Goal: Communication & Community: Answer question/provide support

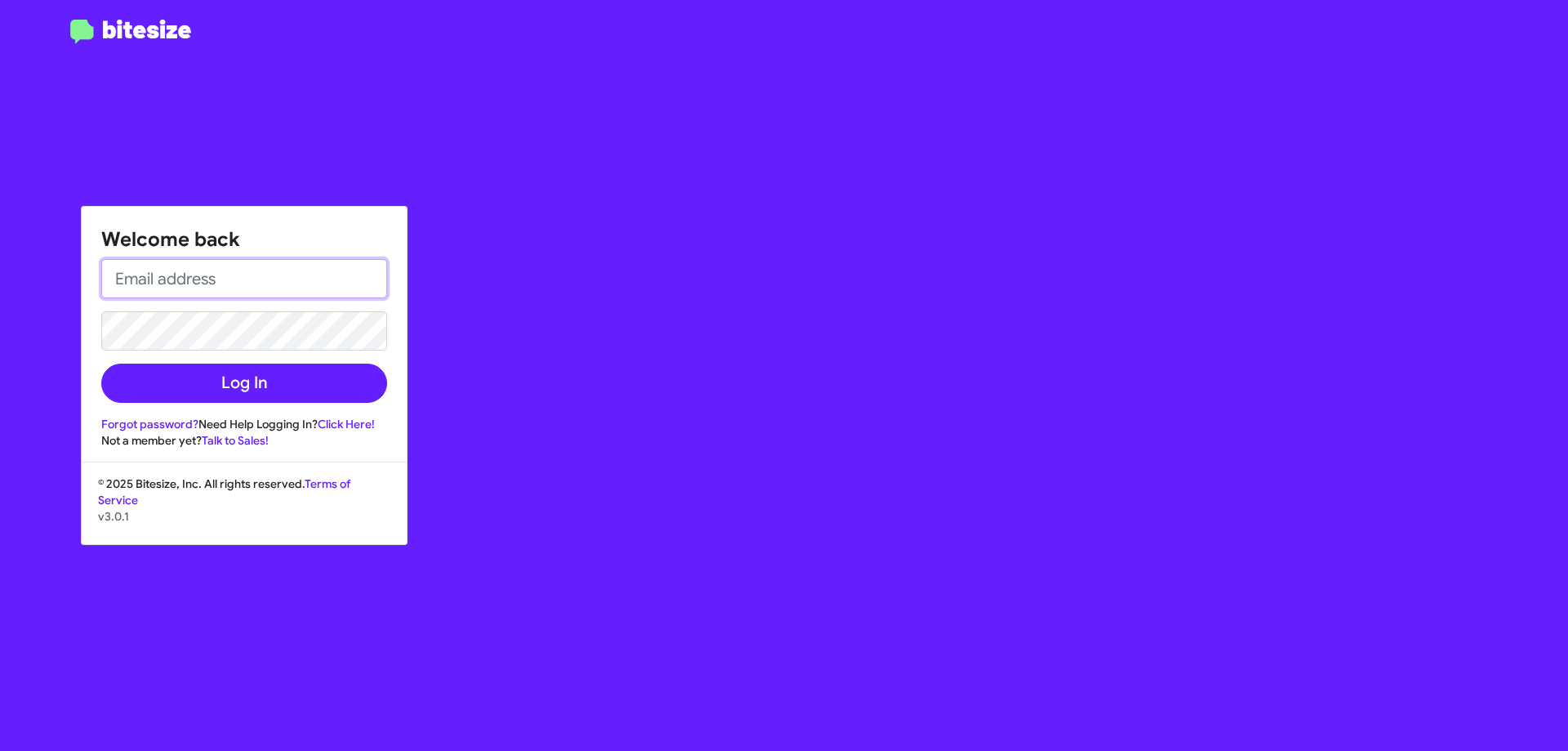
click at [247, 281] on input "email" at bounding box center [244, 279] width 286 height 39
type input "[EMAIL_ADDRESS][DOMAIN_NAME]"
click at [101, 364] on button "Log In" at bounding box center [244, 383] width 286 height 39
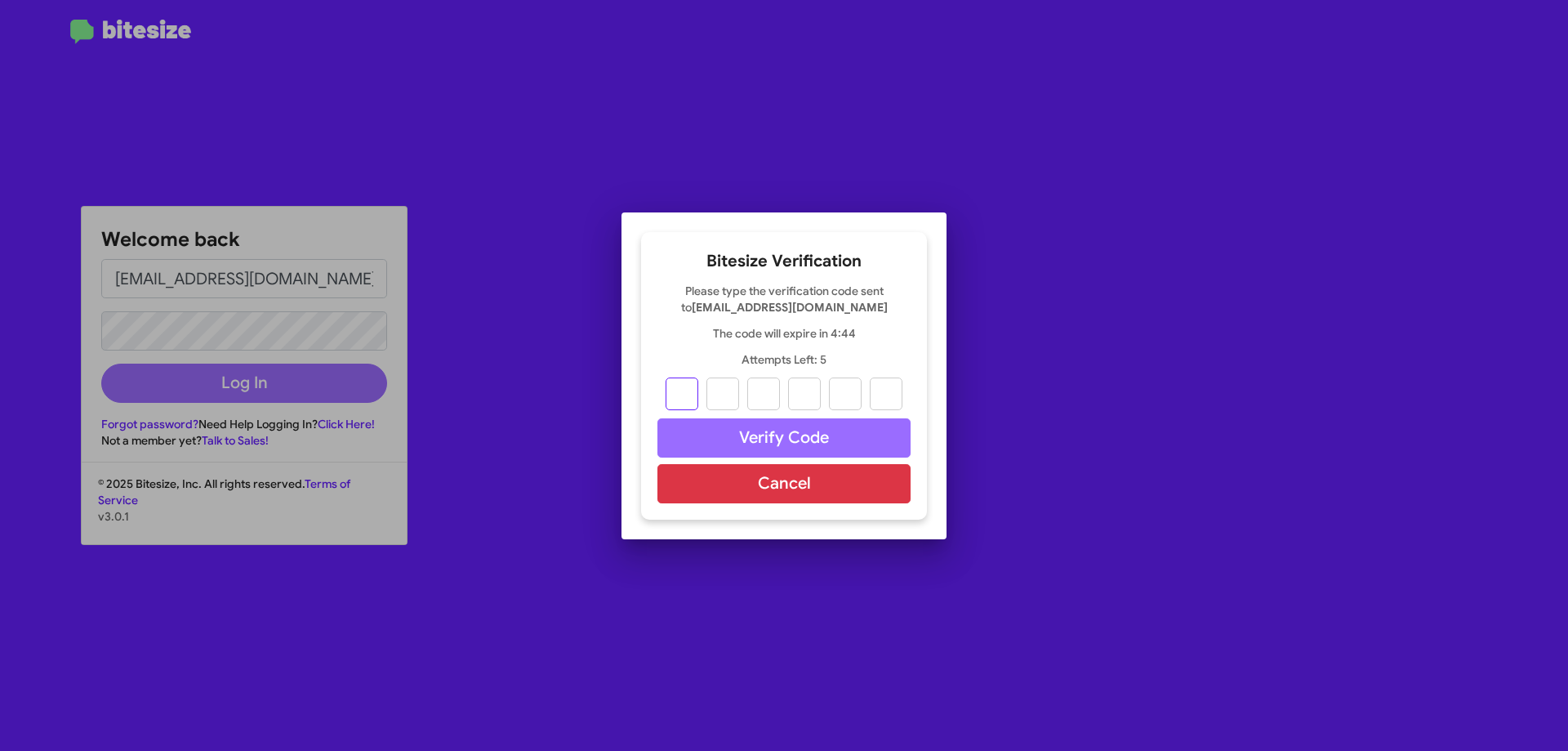
type input "9"
type input "7"
type input "3"
type input "7"
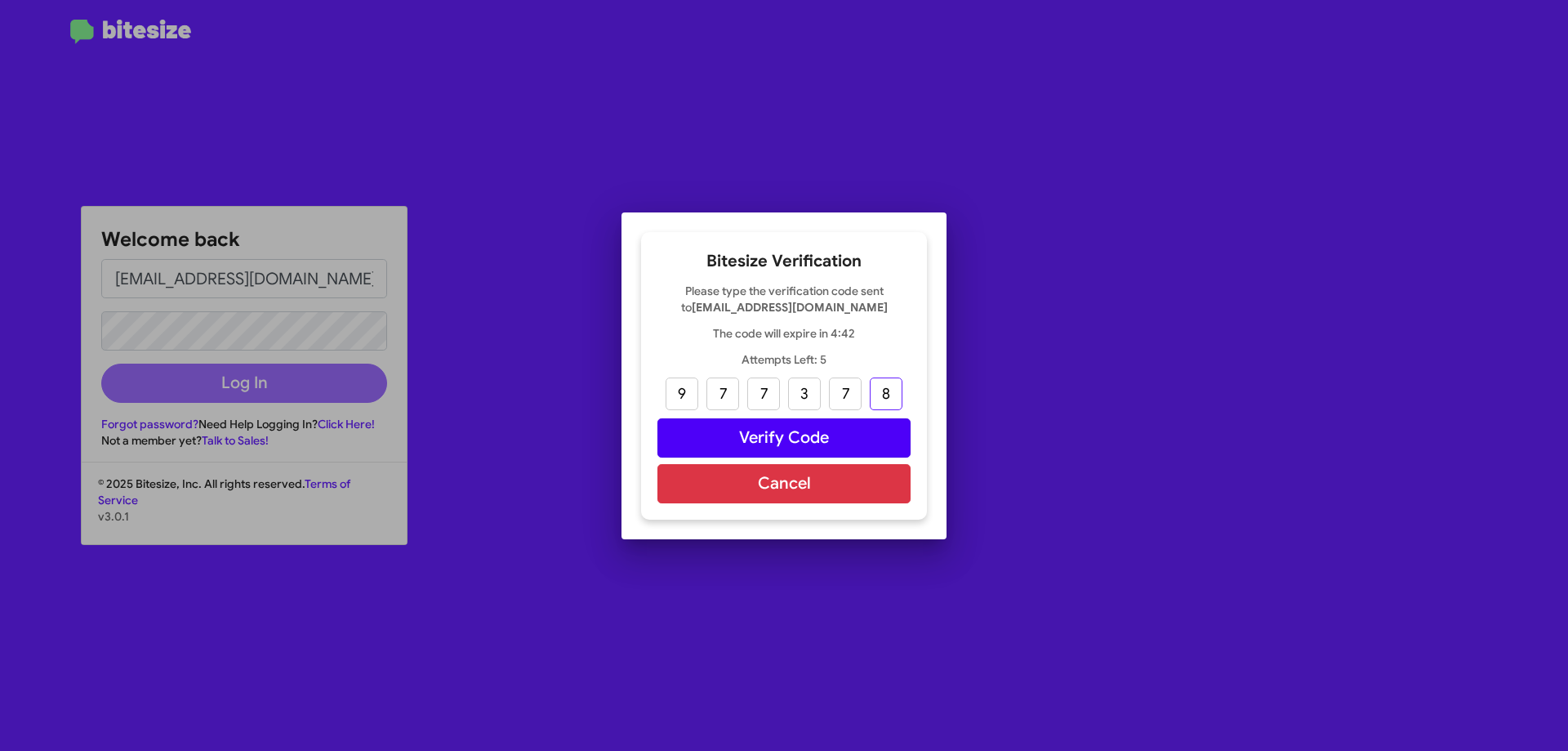
type input "8"
click at [772, 448] on button "Verify Code" at bounding box center [784, 438] width 253 height 39
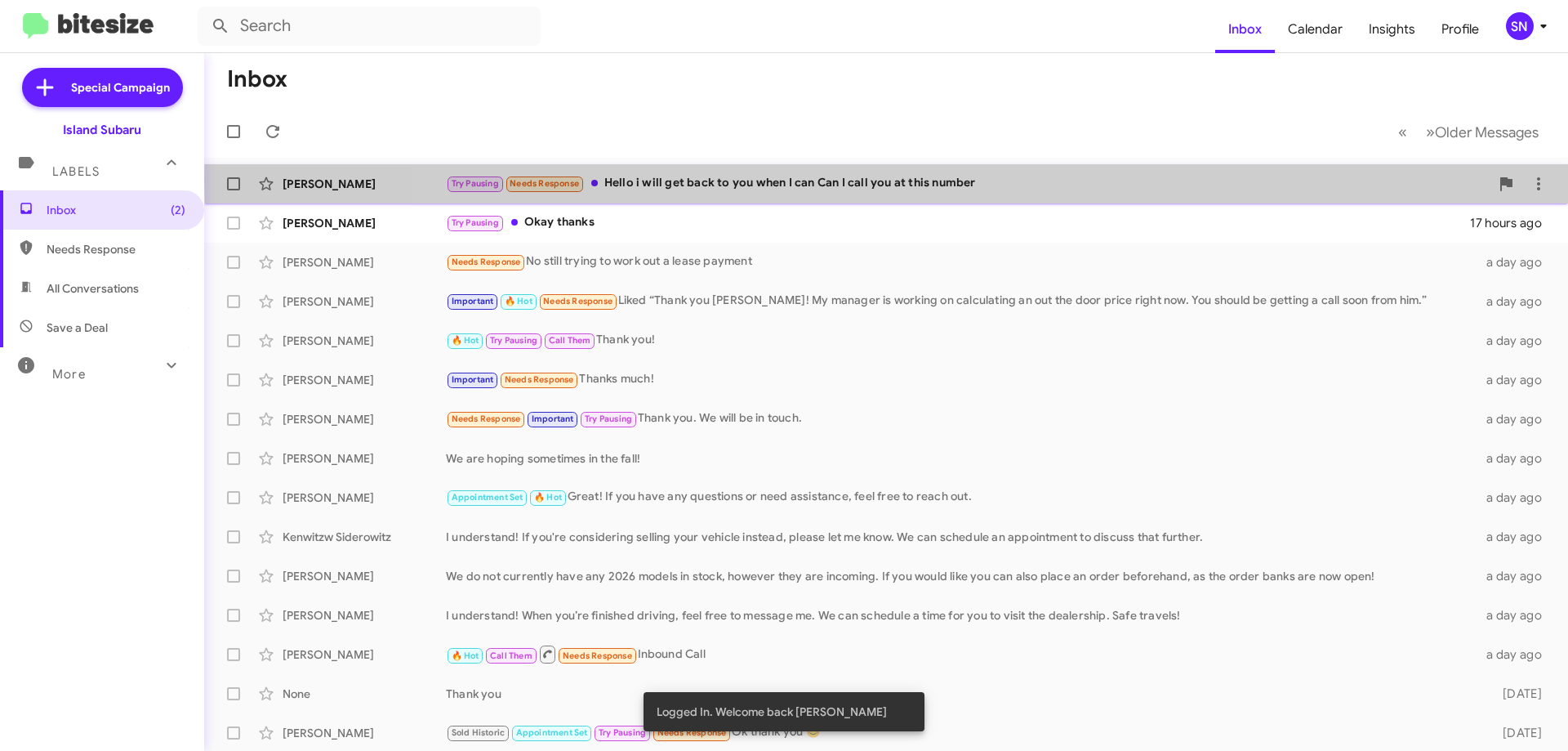
click at [1082, 179] on div "Try Pausing Needs Response Hello i will get back to you when I can Can I call y…" at bounding box center [968, 183] width 1043 height 19
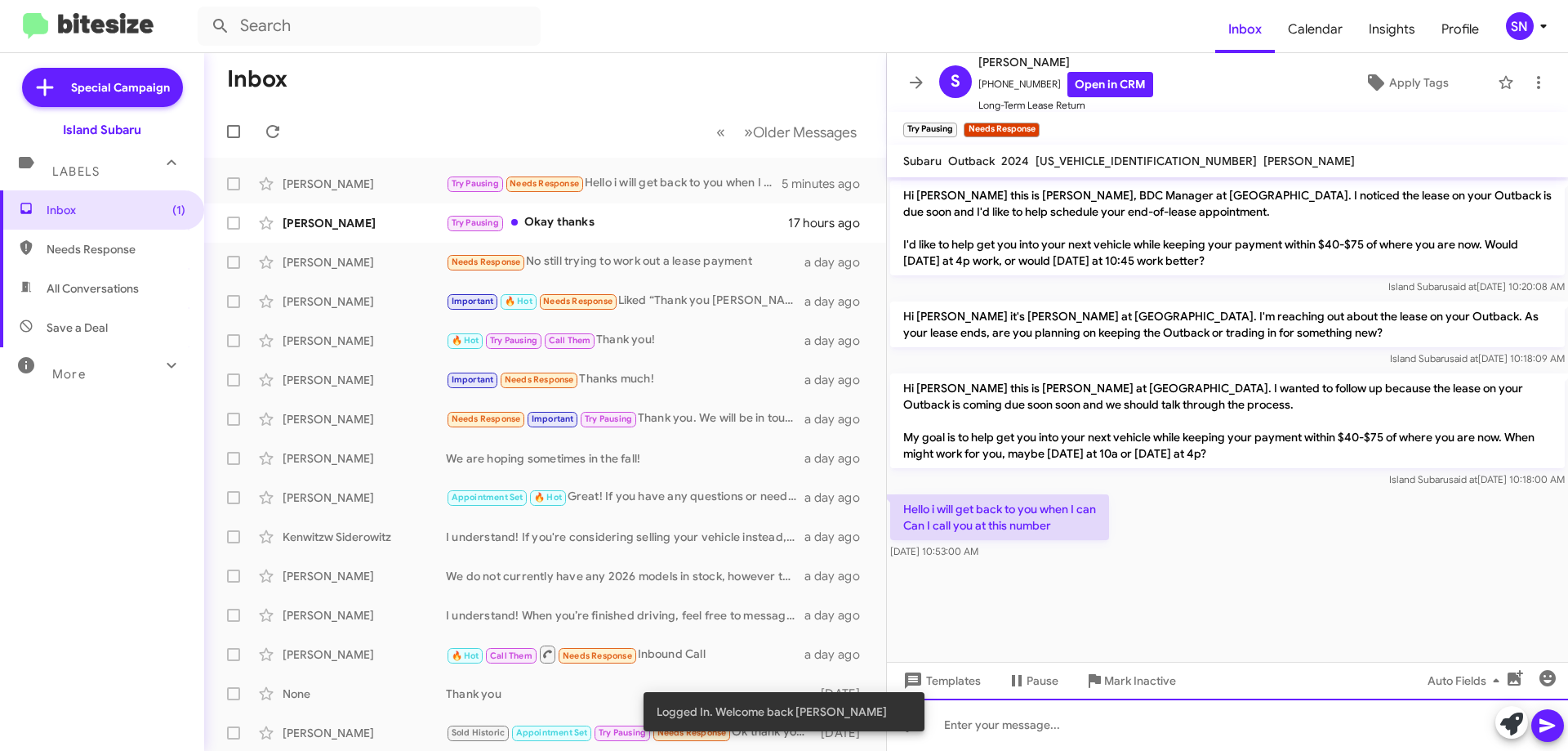
click at [971, 707] on div at bounding box center [1227, 724] width 681 height 52
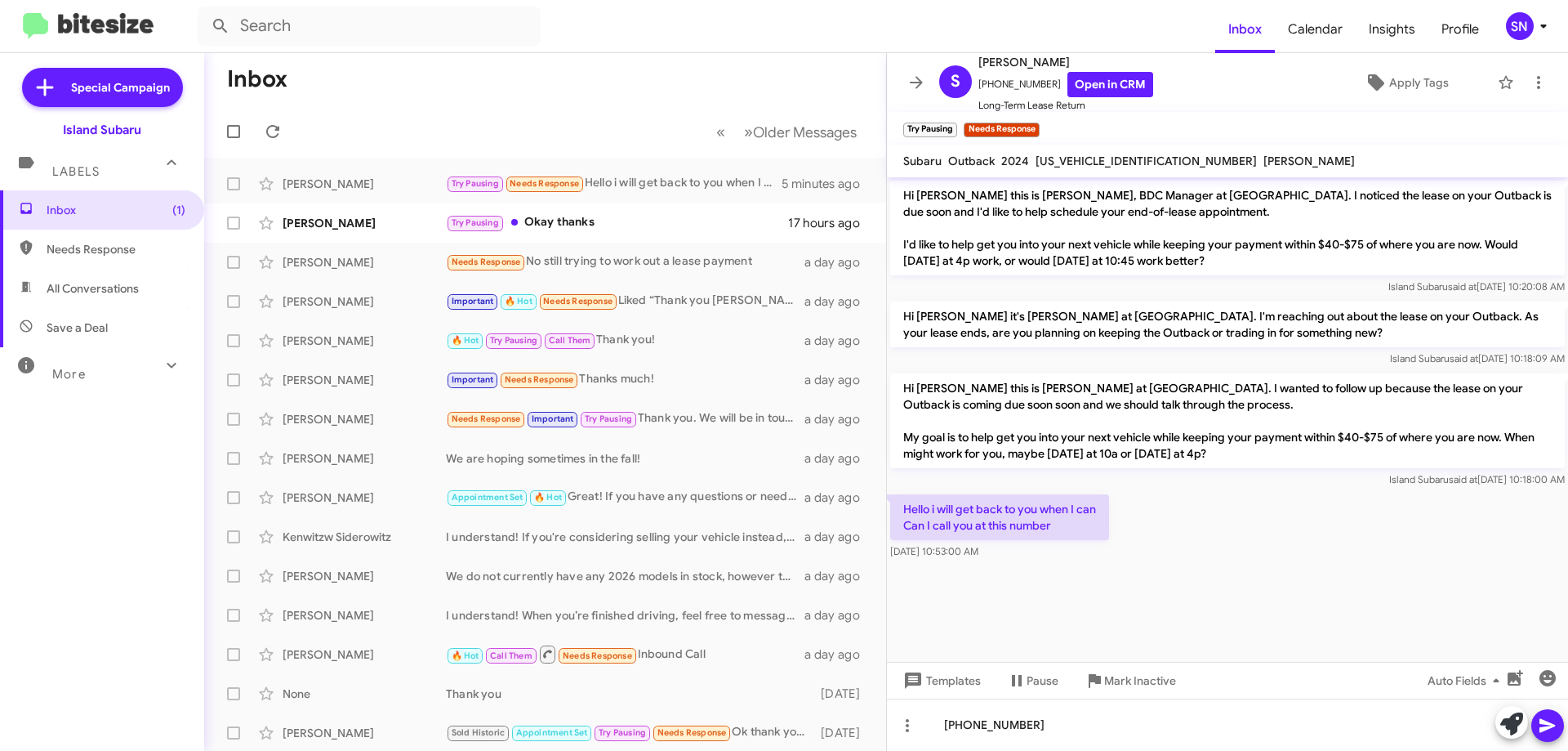
click at [1537, 720] on button at bounding box center [1547, 725] width 32 height 32
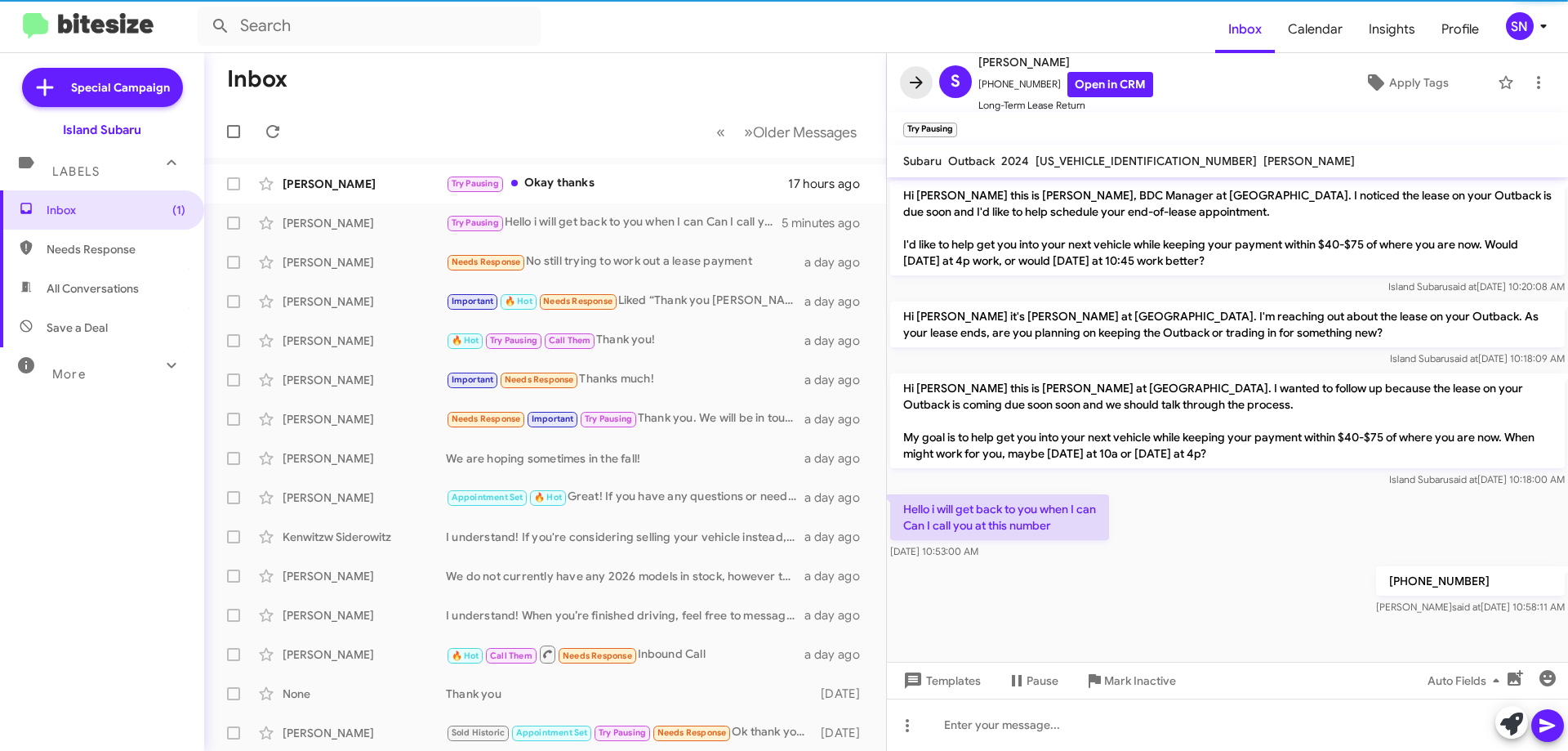
click at [910, 89] on icon at bounding box center [917, 83] width 20 height 20
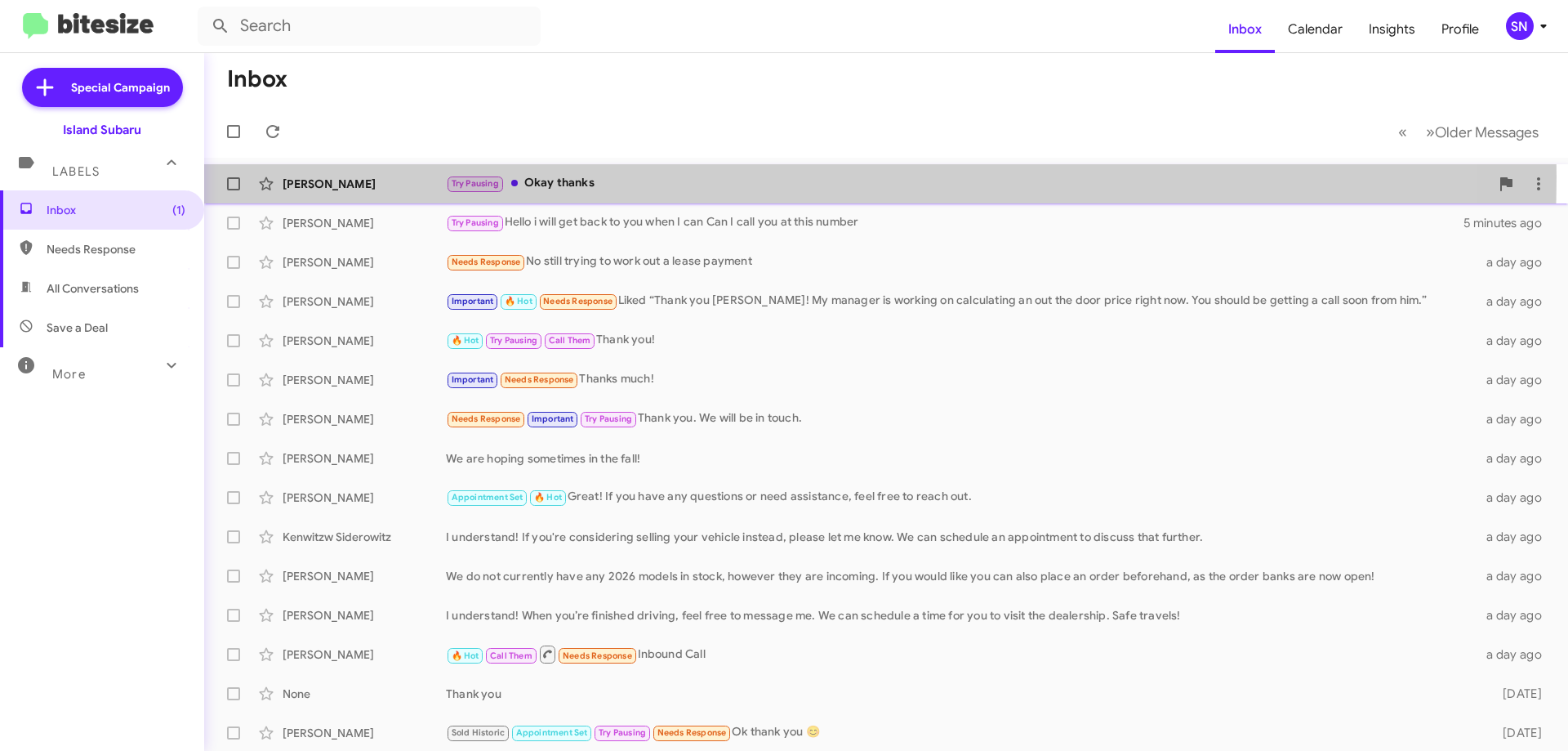
click at [686, 177] on div "Try Pausing Okay thanks" at bounding box center [968, 183] width 1043 height 19
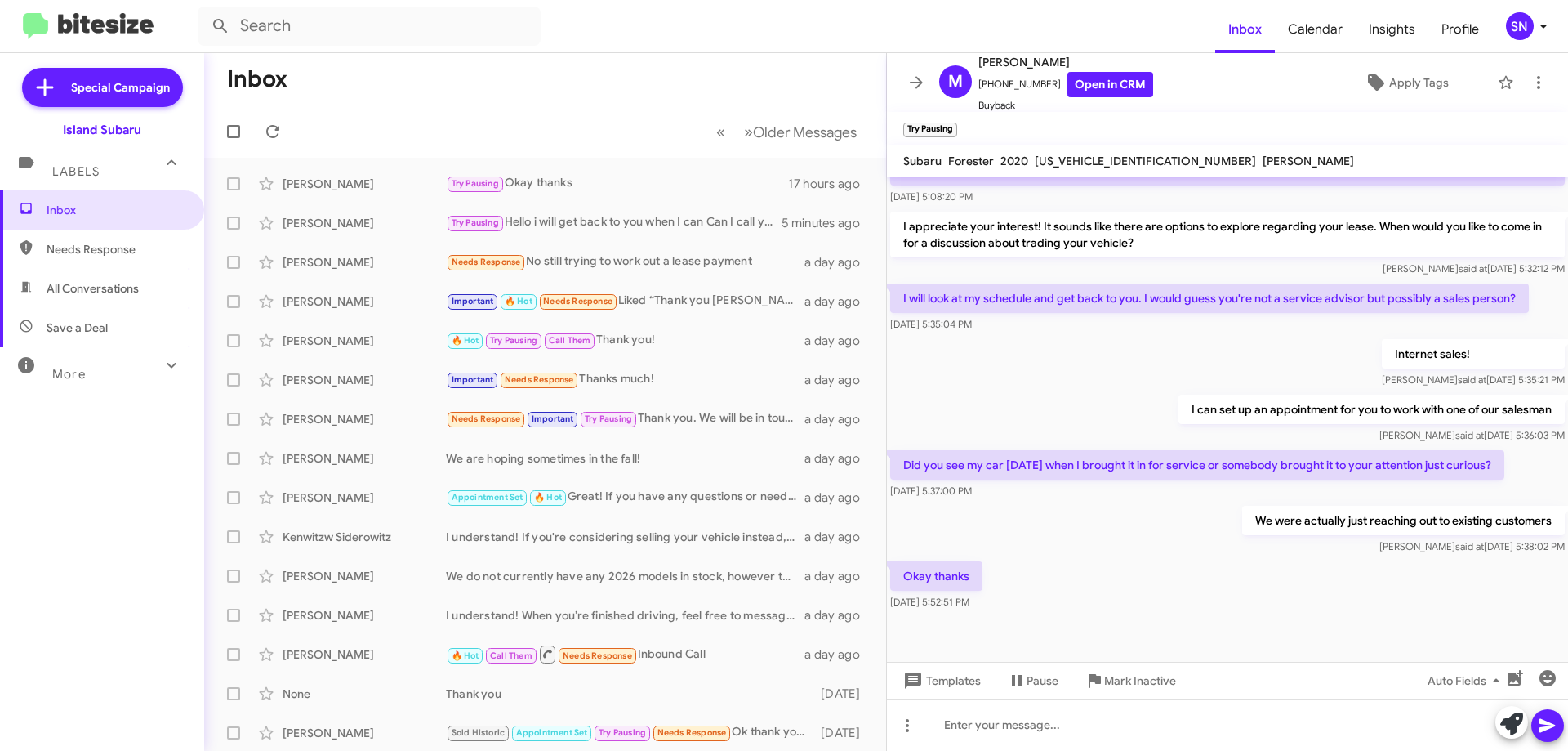
scroll to position [563, 0]
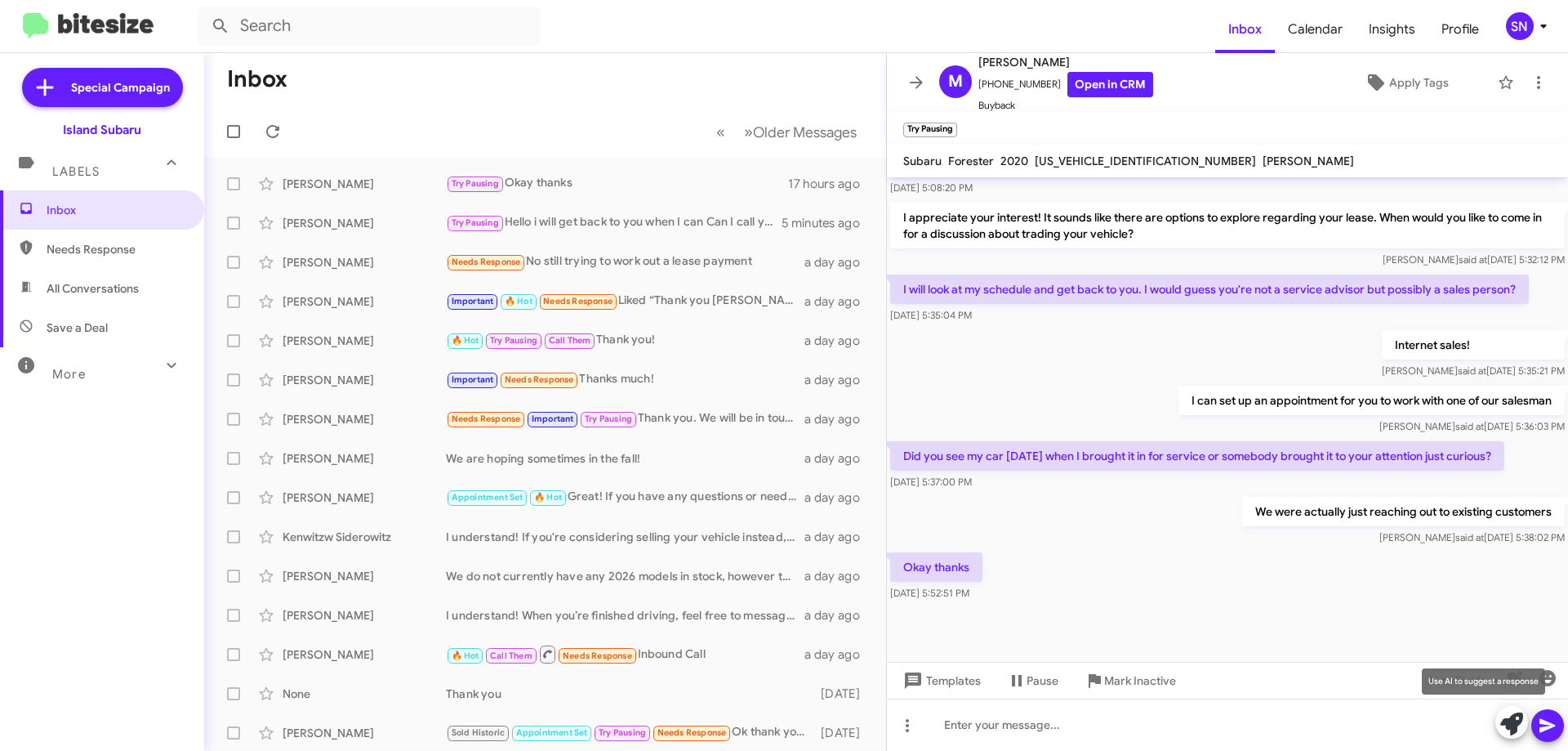
click at [1511, 720] on icon at bounding box center [1511, 723] width 23 height 23
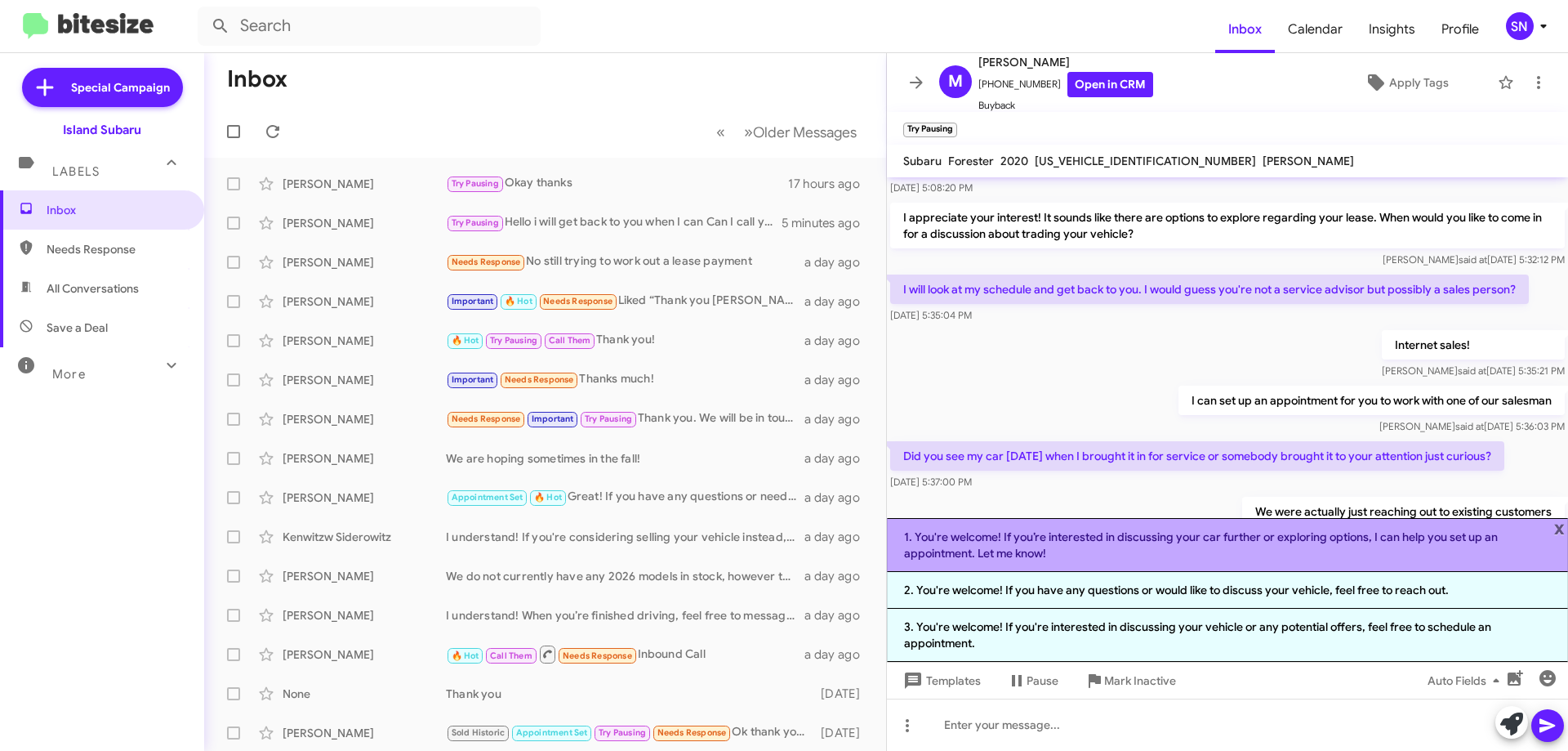
click at [1321, 545] on li "1. You're welcome! If you’re interested in discussing your car further or explo…" at bounding box center [1227, 545] width 681 height 54
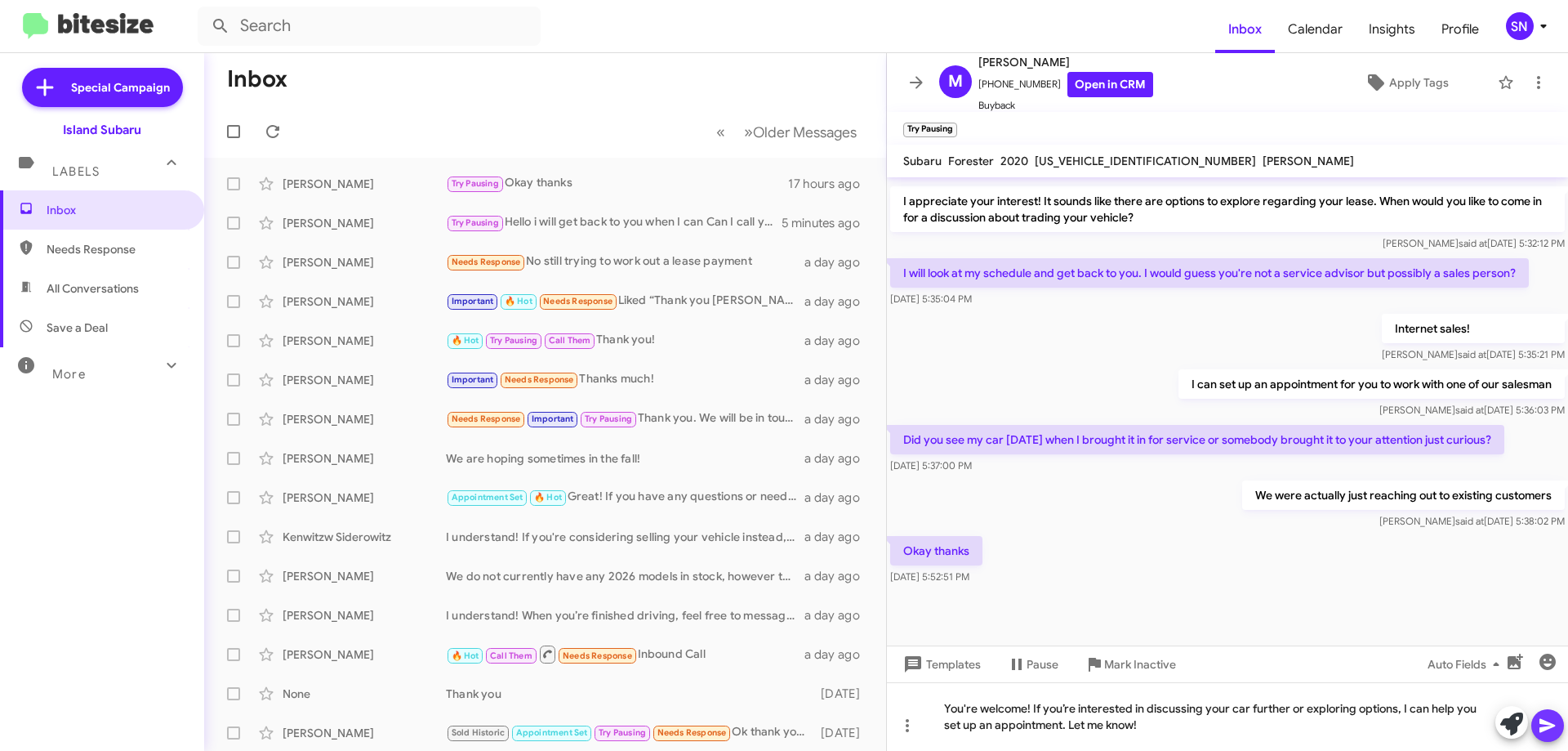
click at [1551, 722] on icon at bounding box center [1547, 725] width 20 height 20
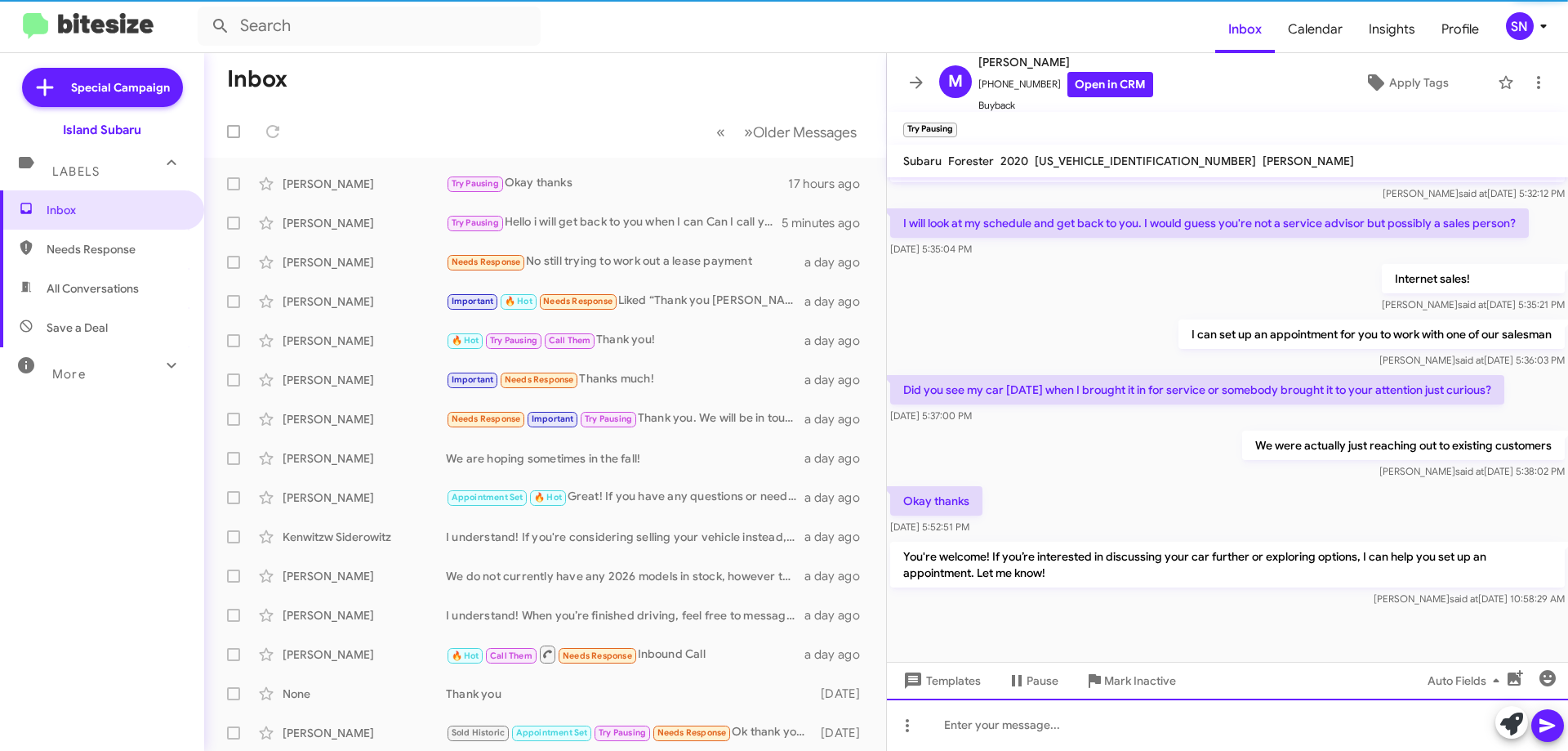
scroll to position [639, 0]
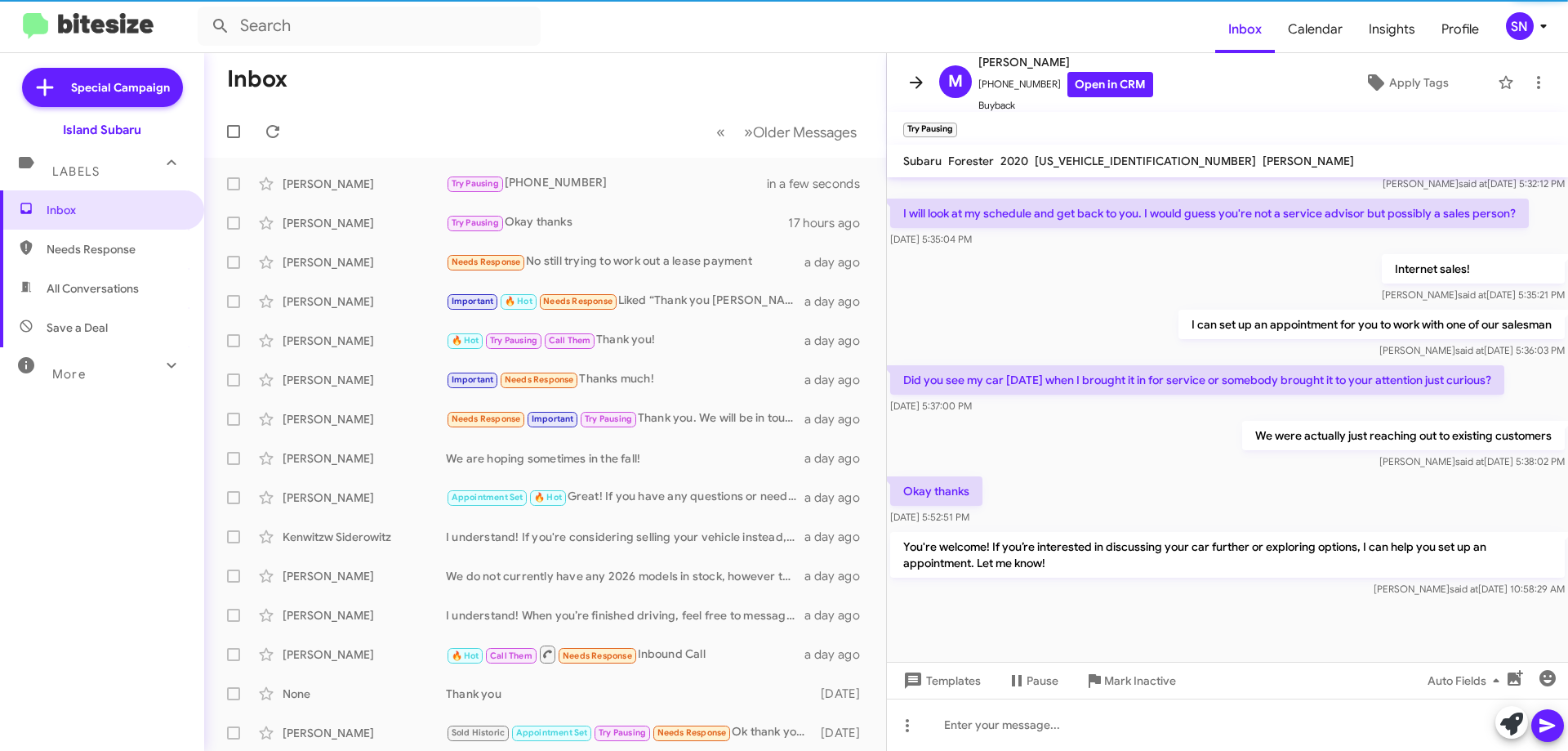
click at [918, 87] on icon at bounding box center [916, 82] width 13 height 12
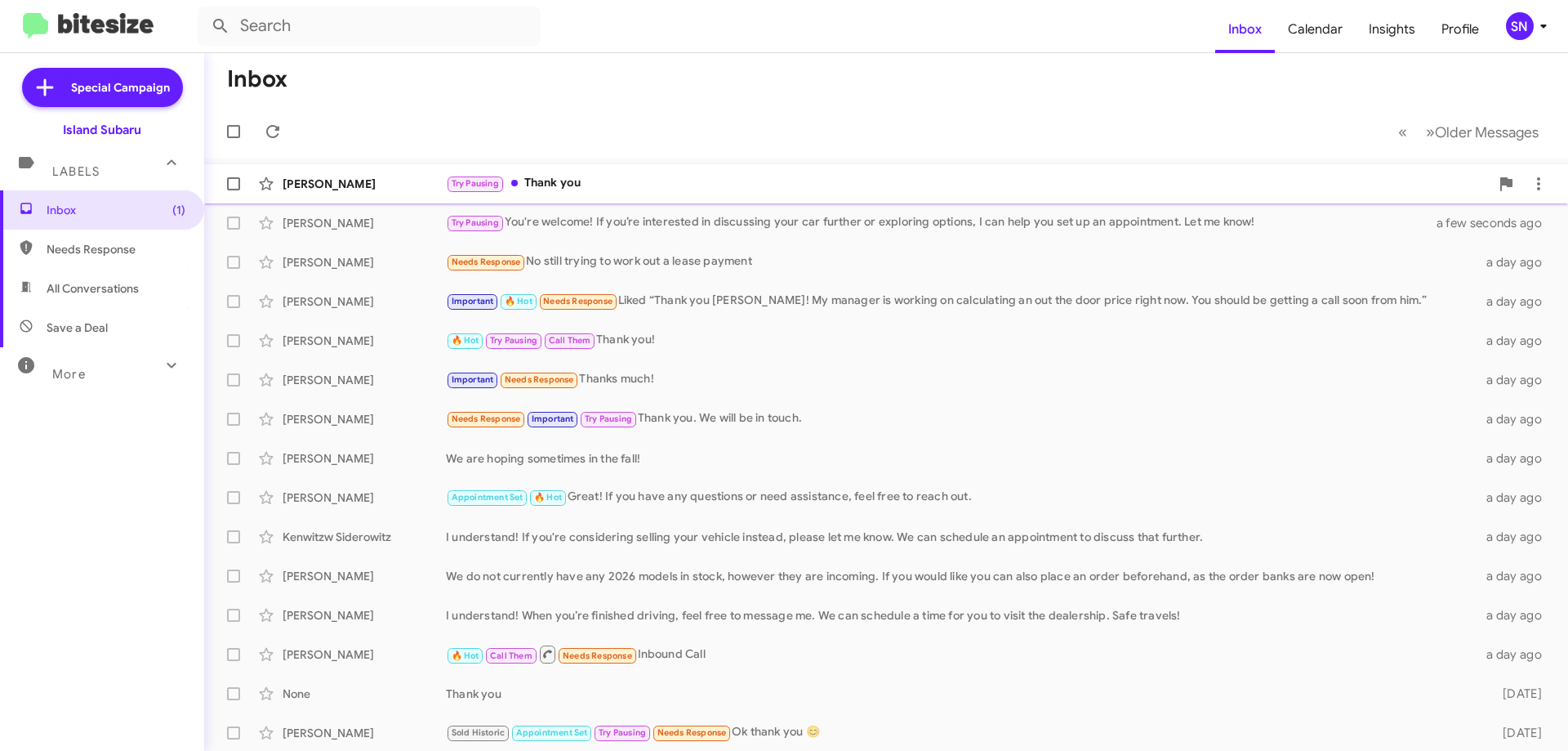
click at [408, 197] on div "[PERSON_NAME] Try Pausing Thank you in a few seconds" at bounding box center [886, 183] width 1338 height 32
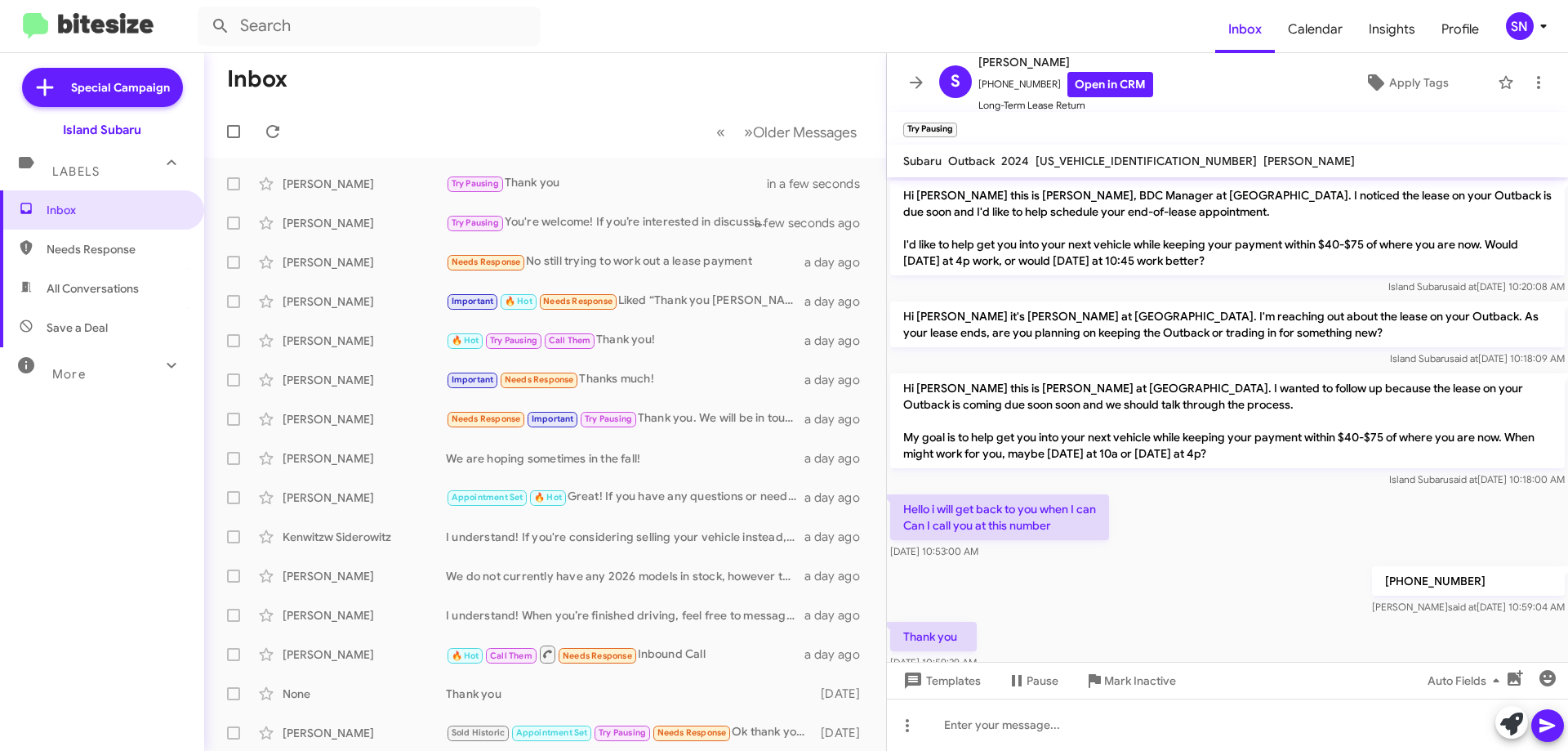
scroll to position [36, 0]
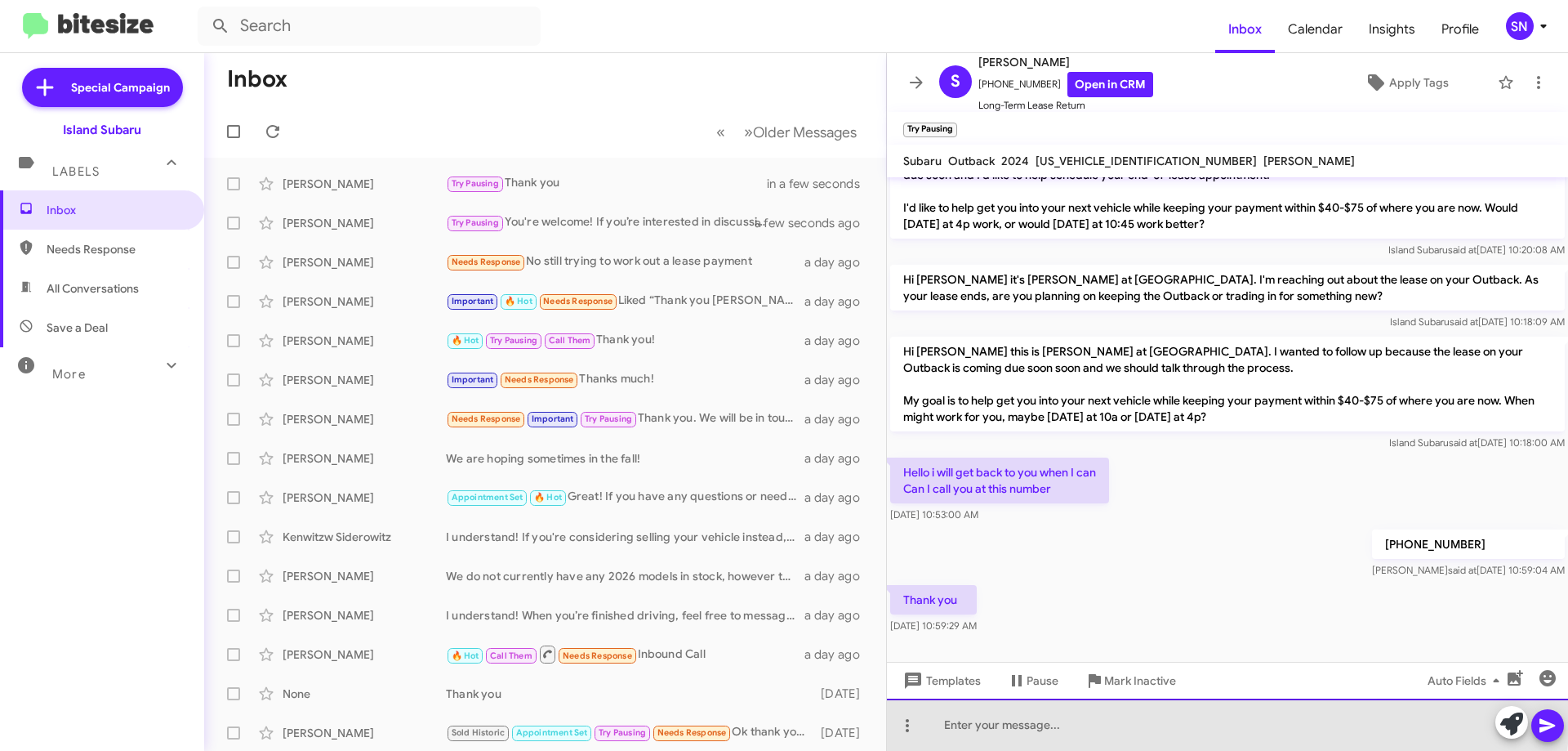
click at [1058, 716] on div at bounding box center [1227, 724] width 681 height 52
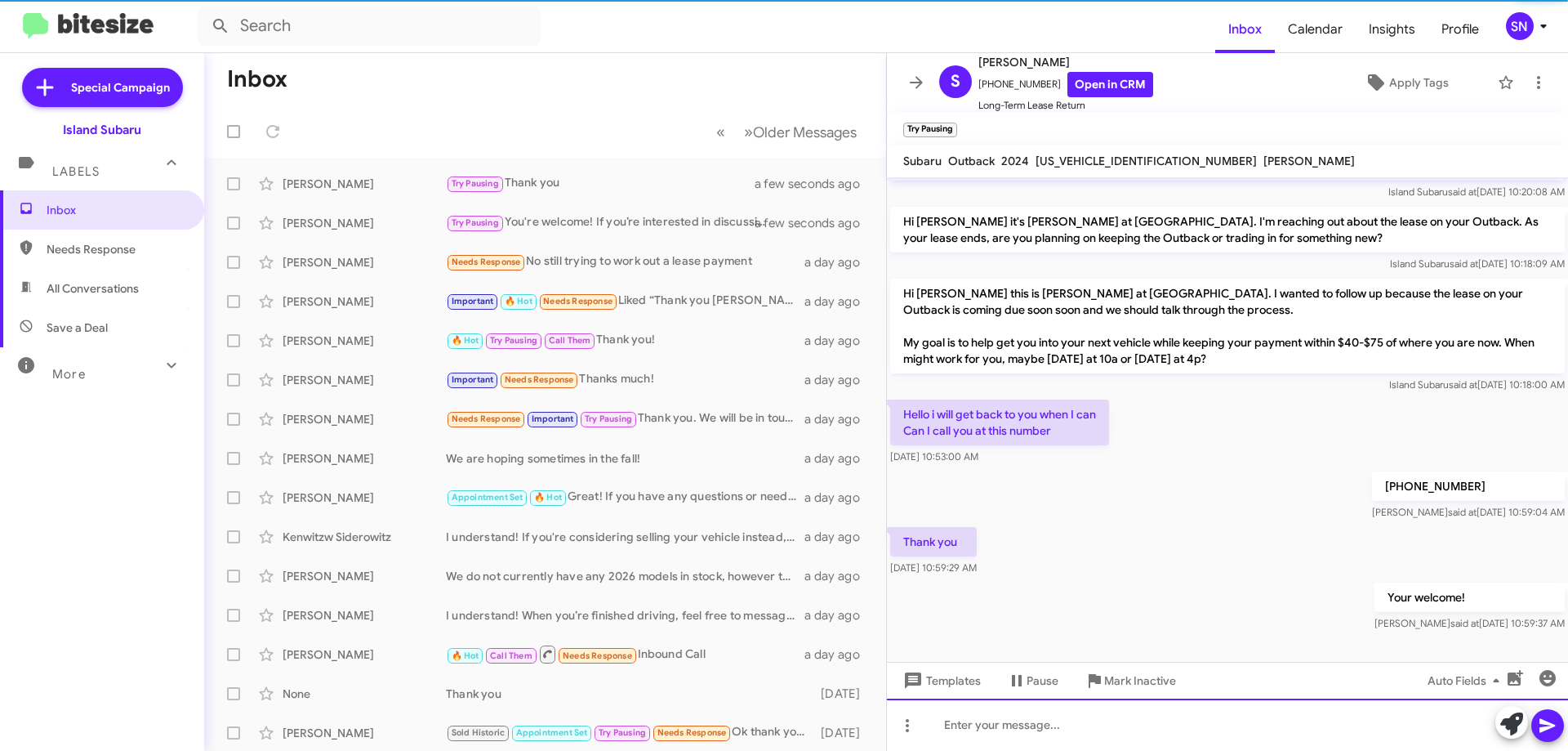
scroll to position [96, 0]
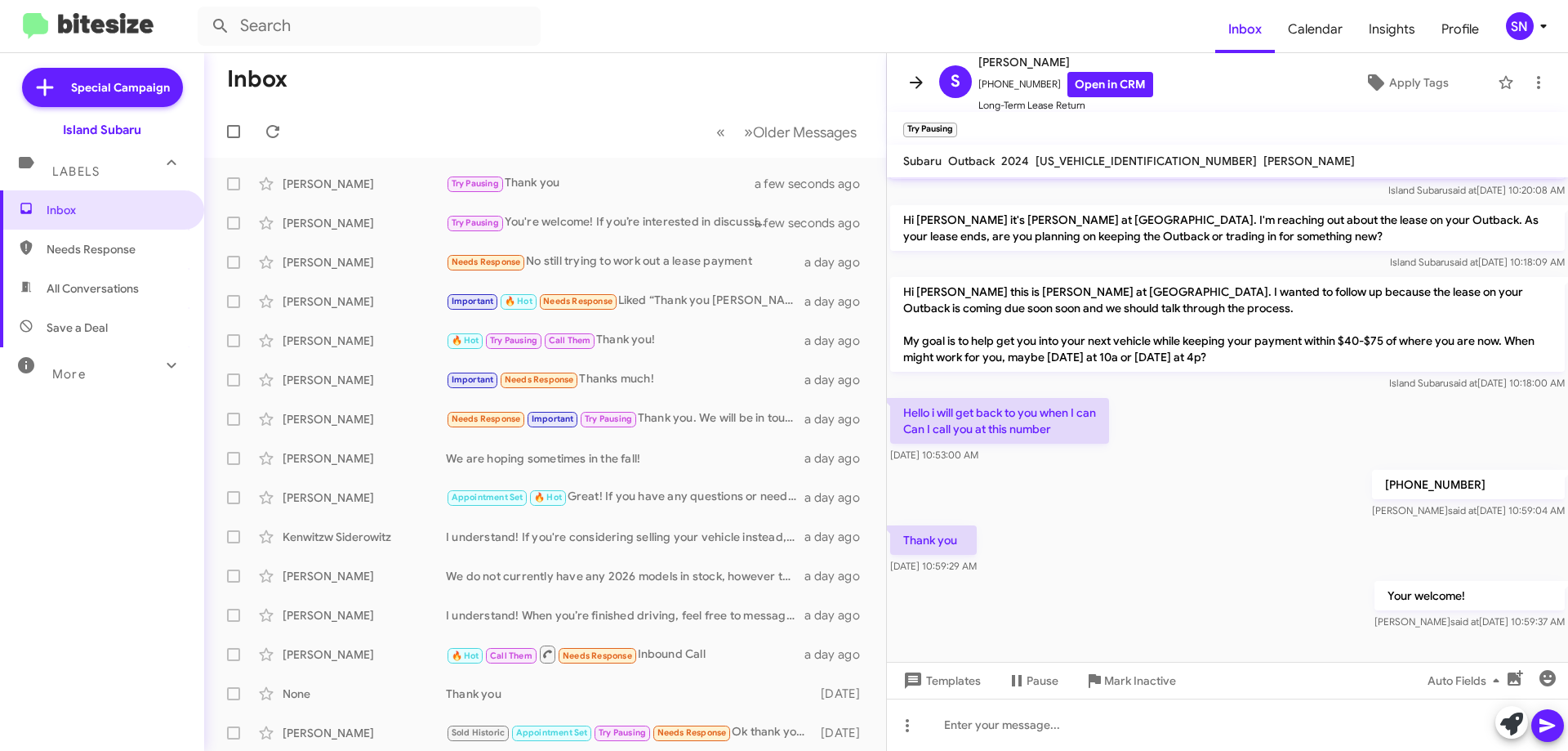
click at [906, 79] on span at bounding box center [916, 83] width 32 height 20
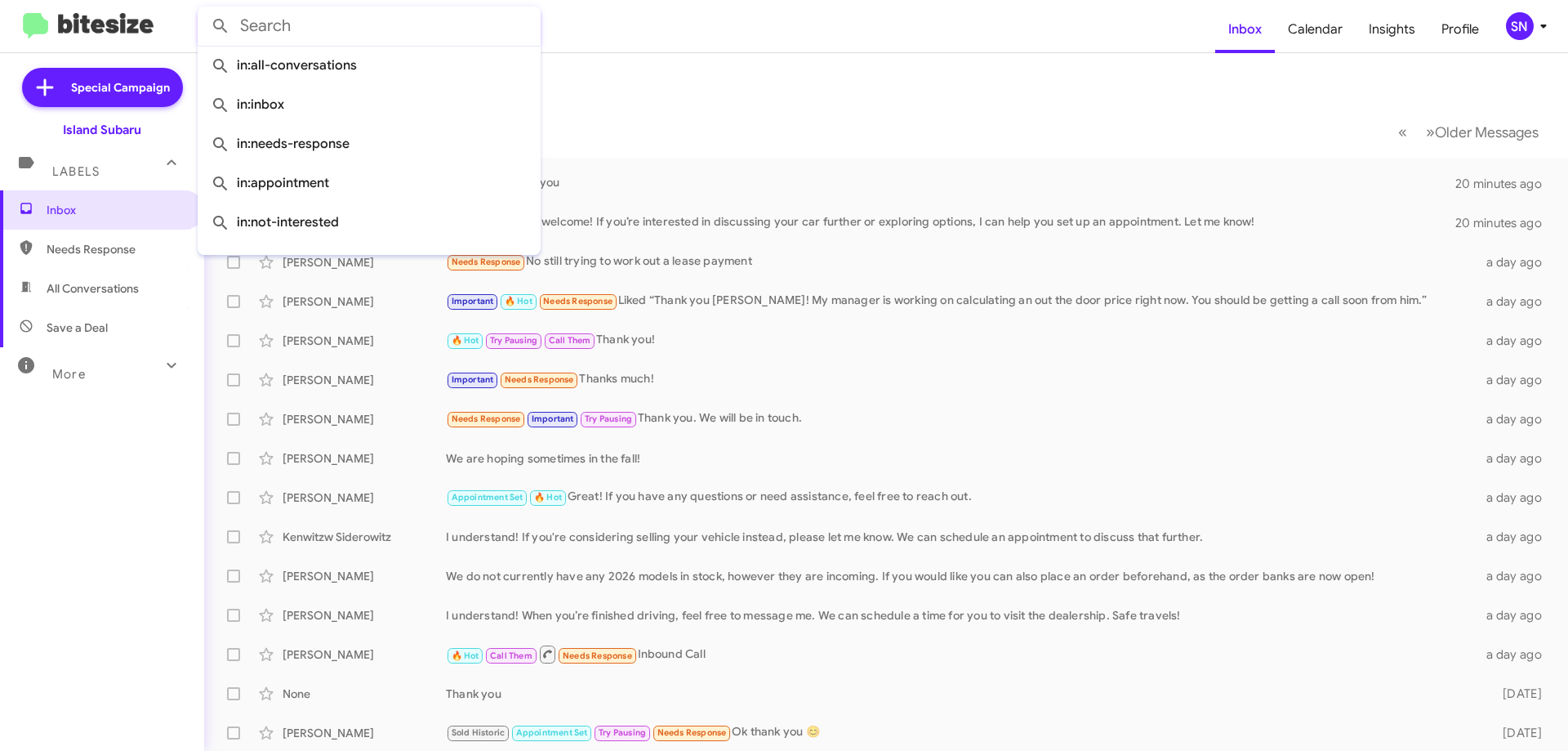
paste input "[PHONE_NUMBER]"
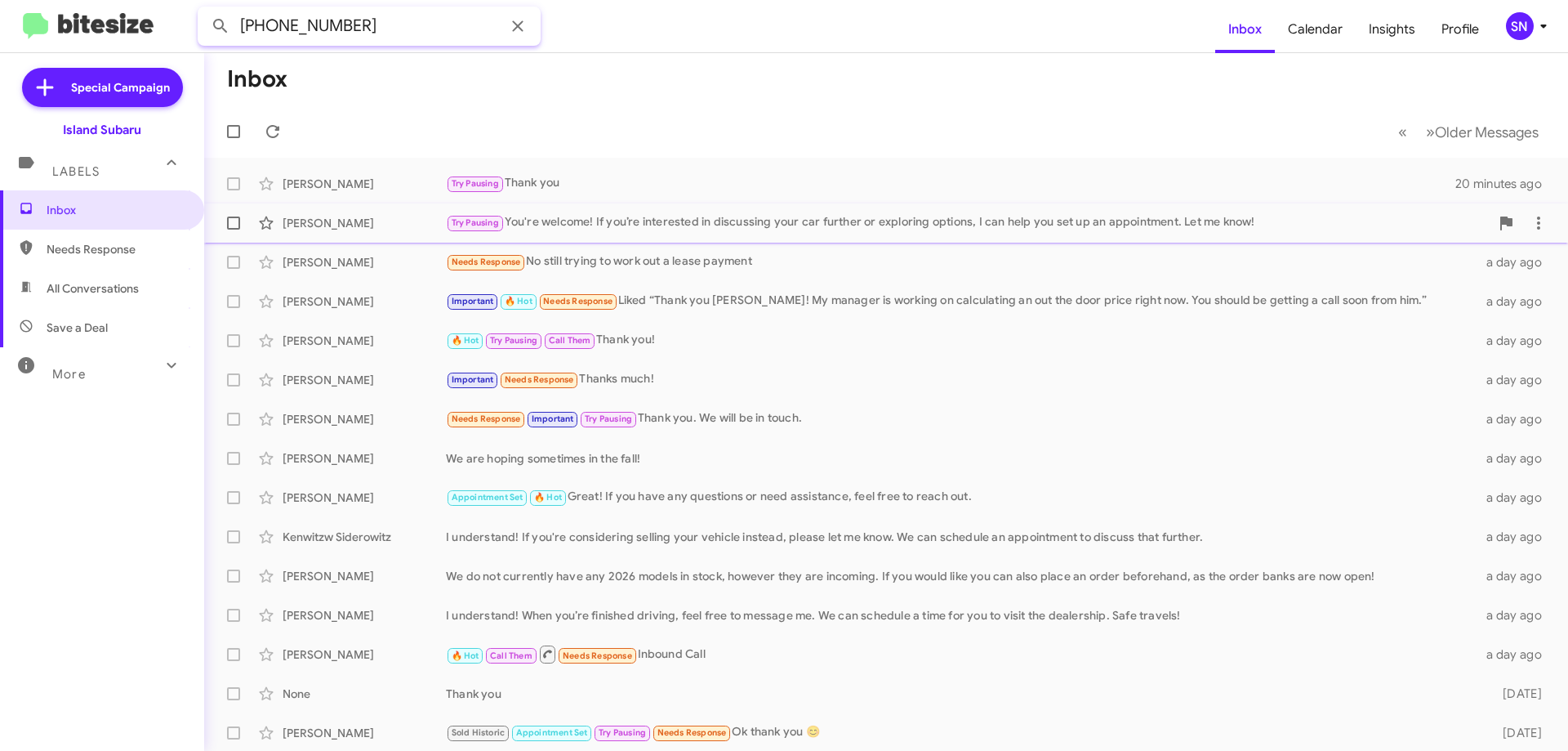
type input "[PHONE_NUMBER]"
click at [204, 10] on button at bounding box center [220, 26] width 32 height 32
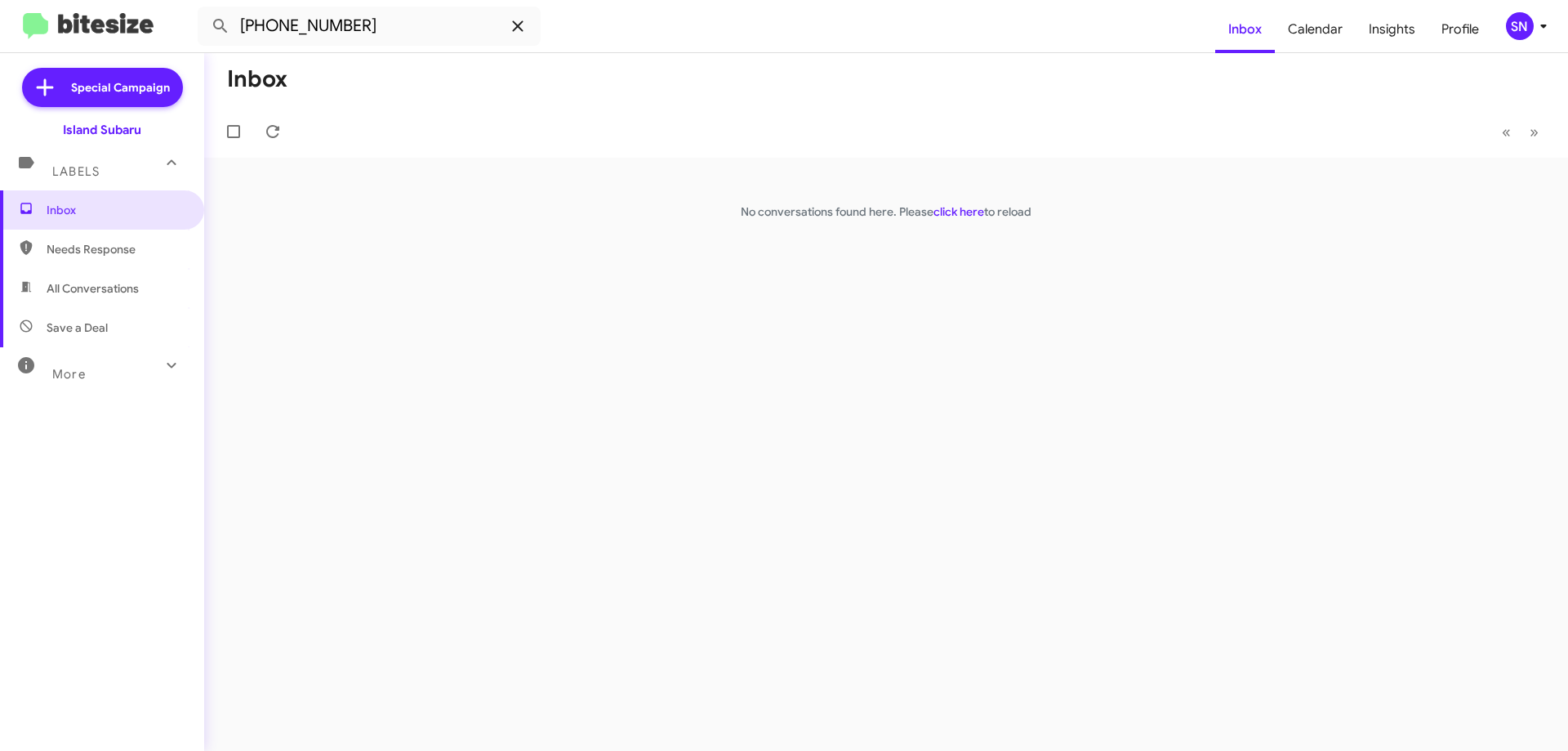
click at [510, 28] on icon at bounding box center [518, 27] width 20 height 20
